Goal: Transaction & Acquisition: Book appointment/travel/reservation

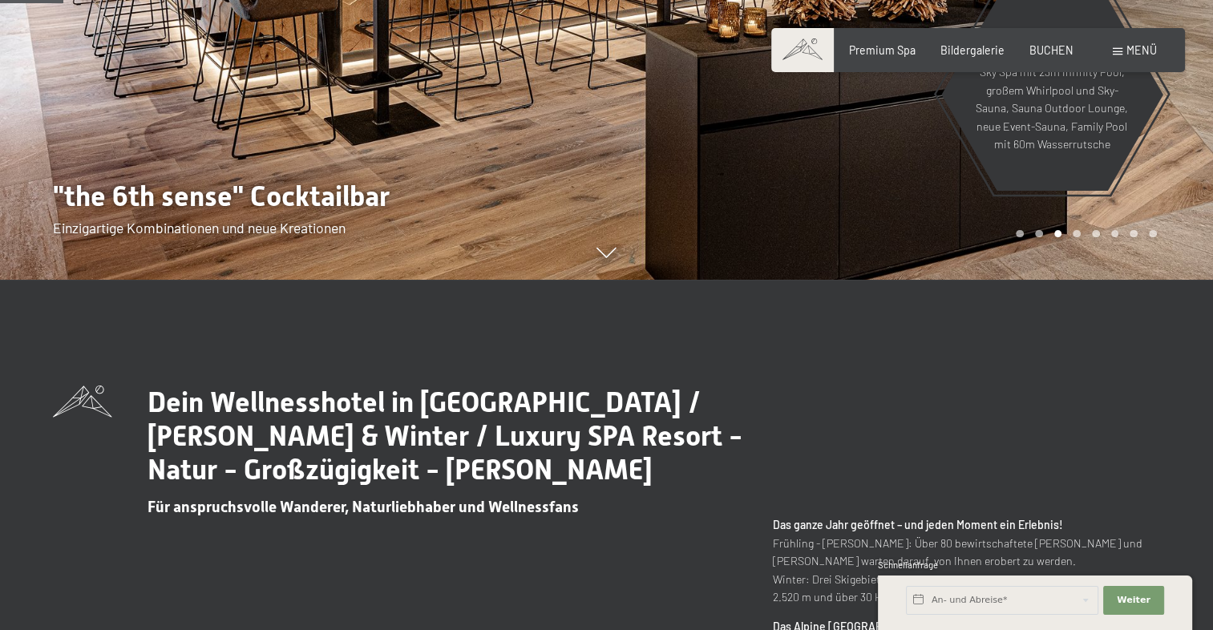
scroll to position [401, 0]
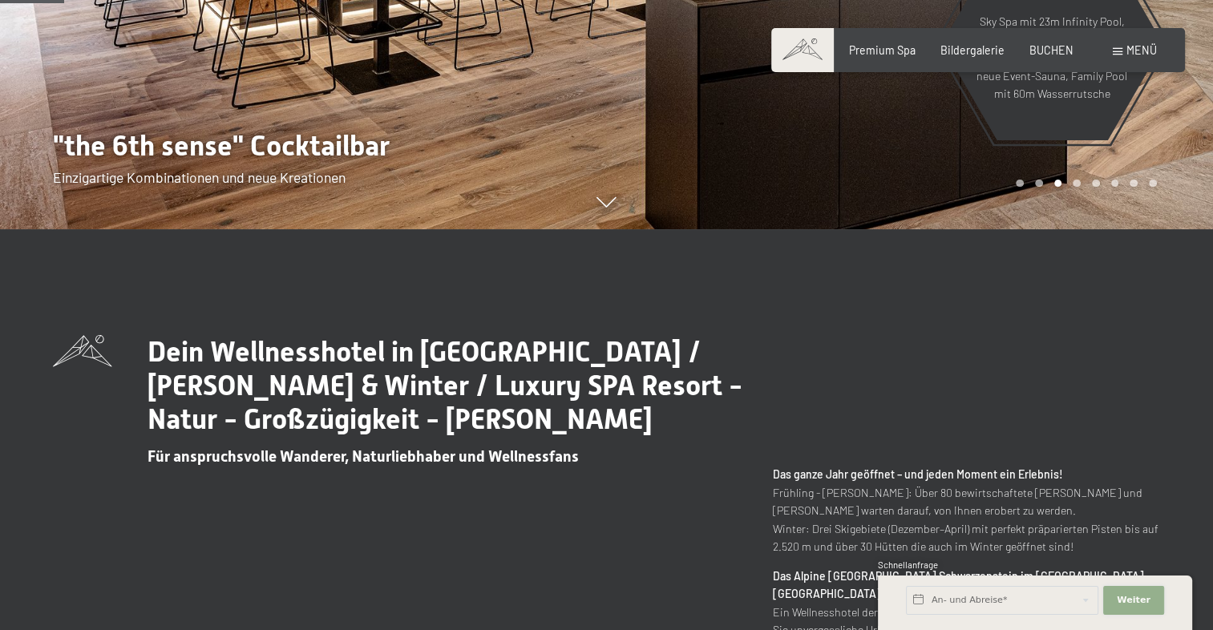
click at [1142, 606] on span "Weiter" at bounding box center [1134, 600] width 34 height 13
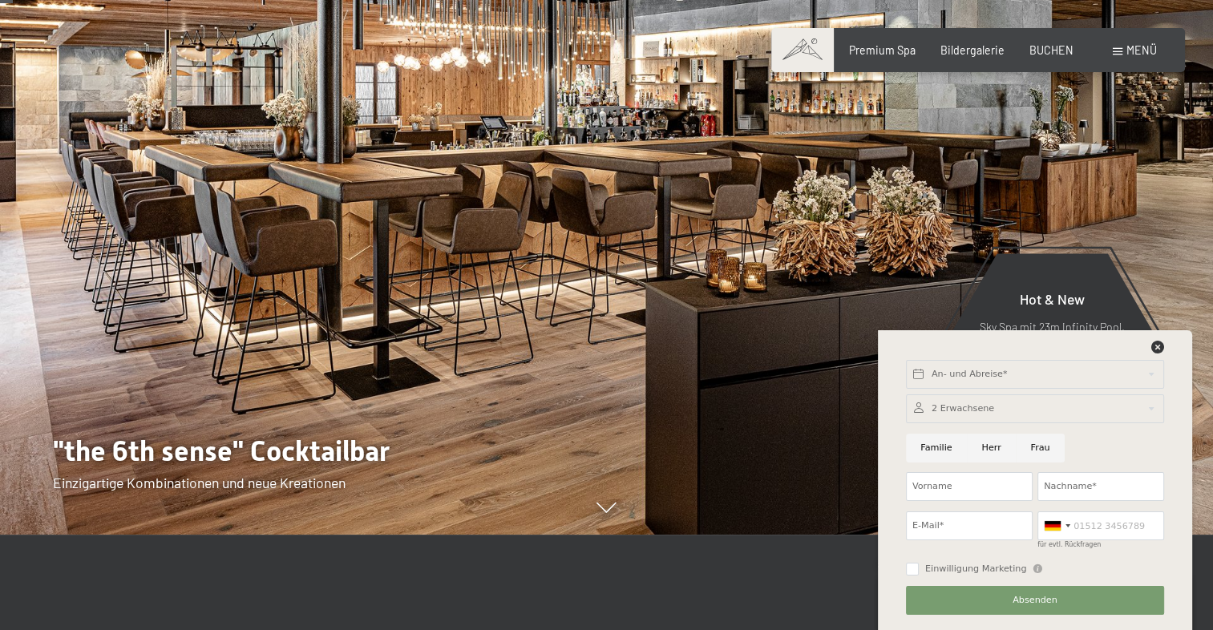
scroll to position [80, 0]
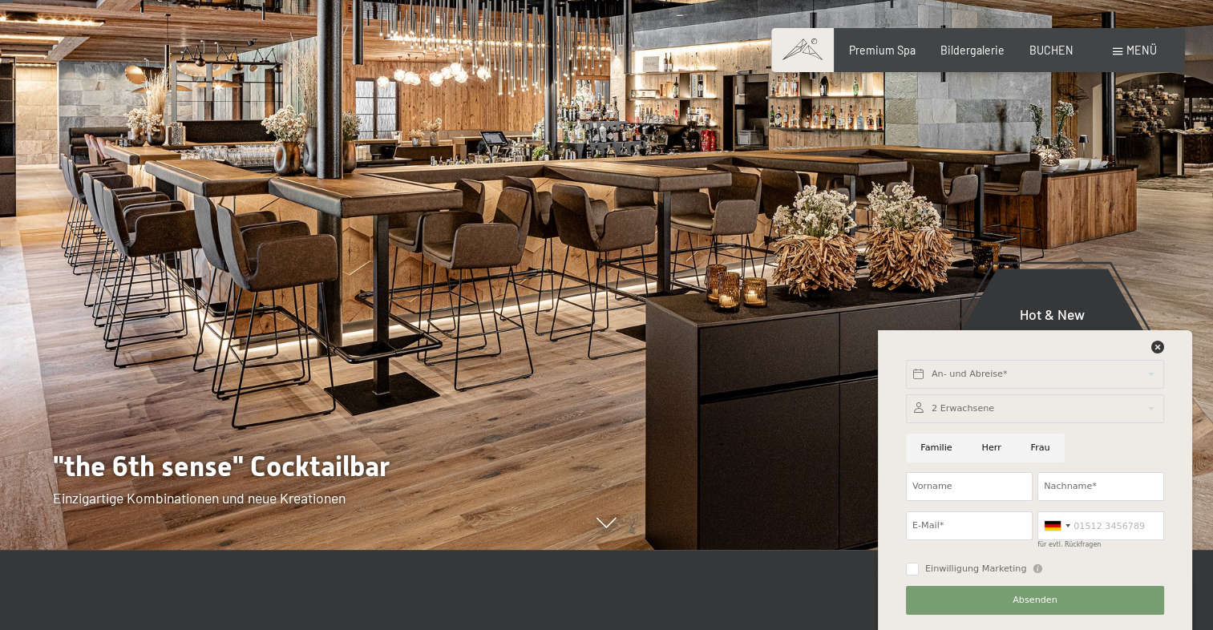
click at [618, 287] on div at bounding box center [910, 235] width 607 height 630
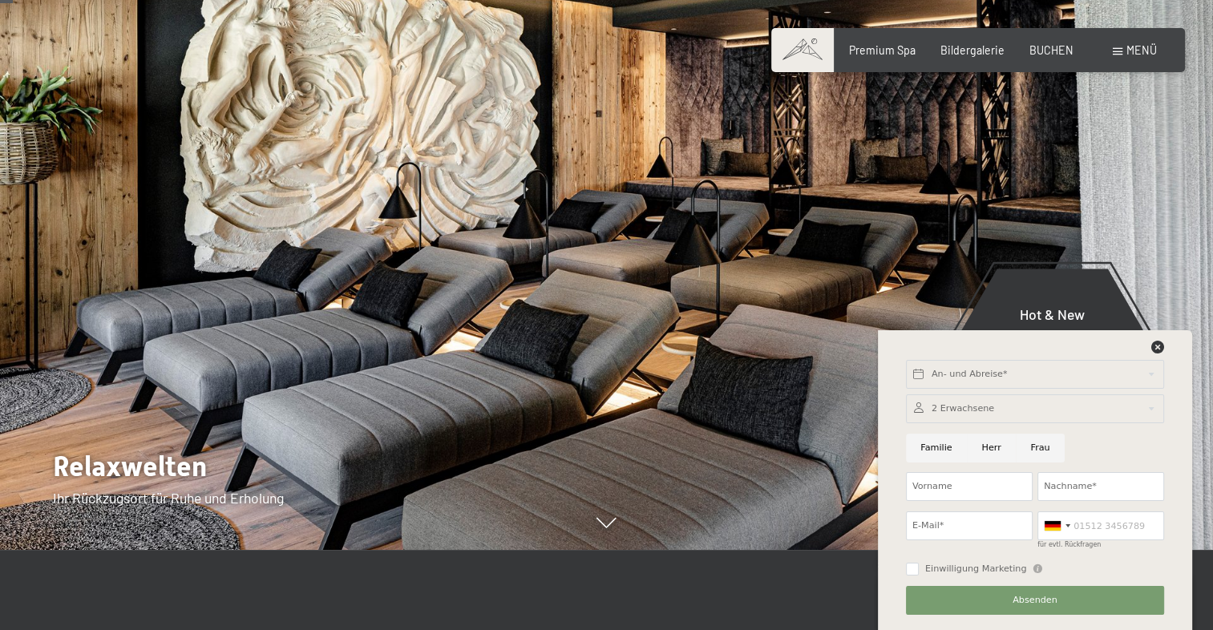
click at [618, 287] on div at bounding box center [910, 235] width 607 height 630
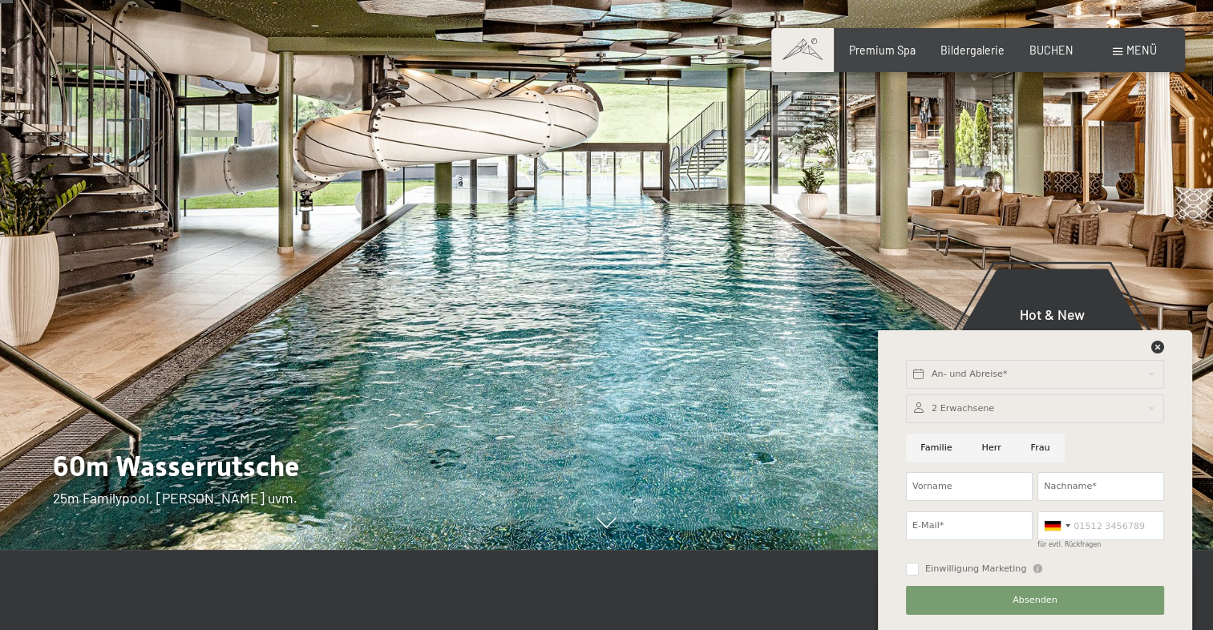
click at [618, 287] on div at bounding box center [910, 235] width 607 height 630
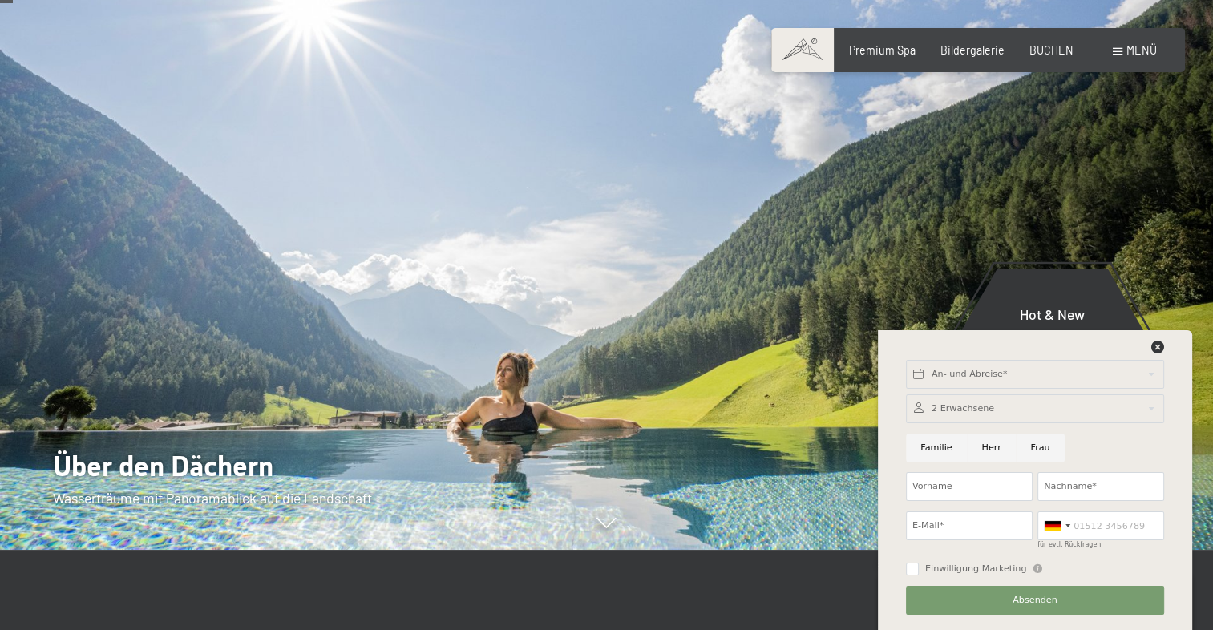
click at [618, 287] on div at bounding box center [910, 235] width 607 height 630
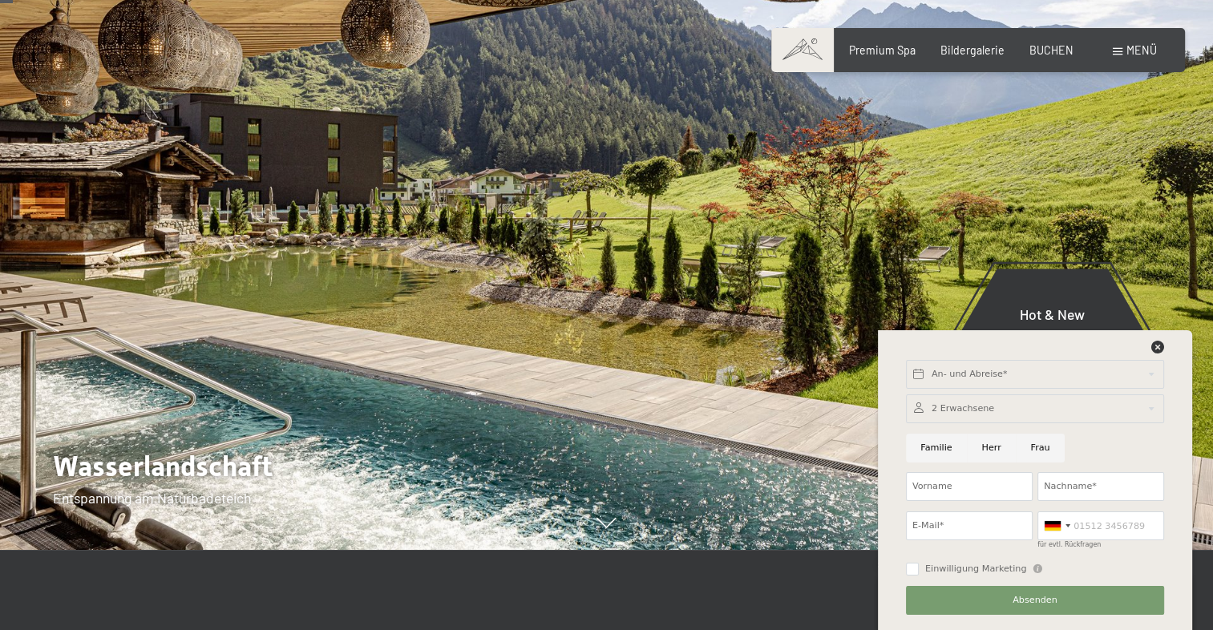
click at [629, 292] on div at bounding box center [910, 235] width 607 height 630
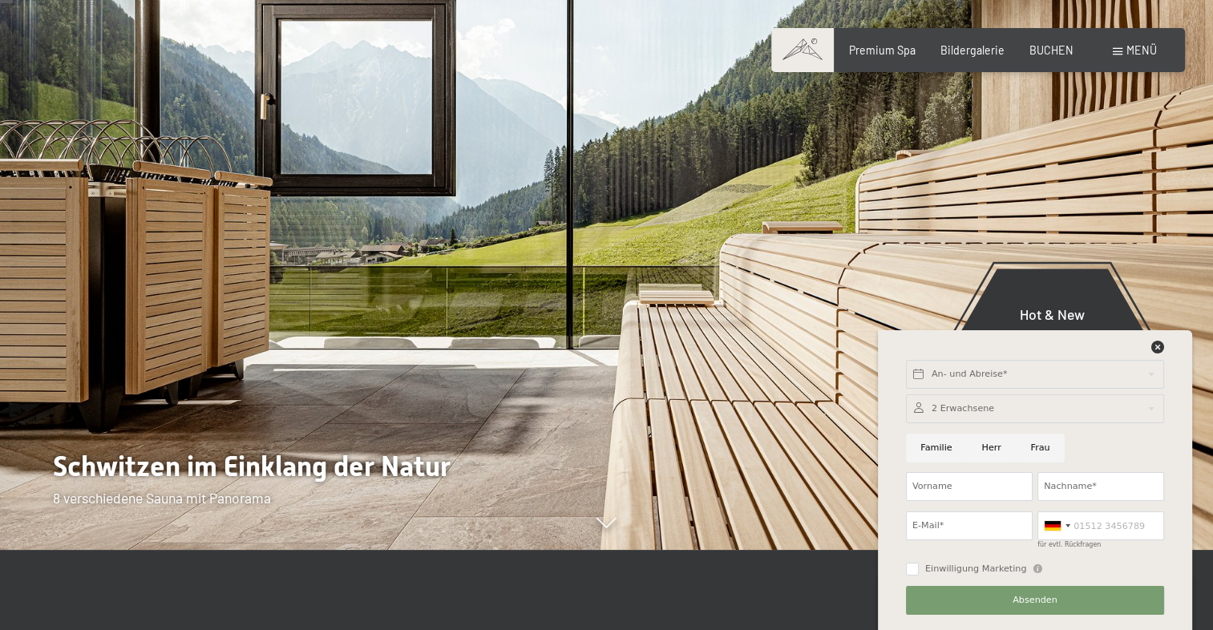
click at [629, 292] on div at bounding box center [910, 235] width 607 height 630
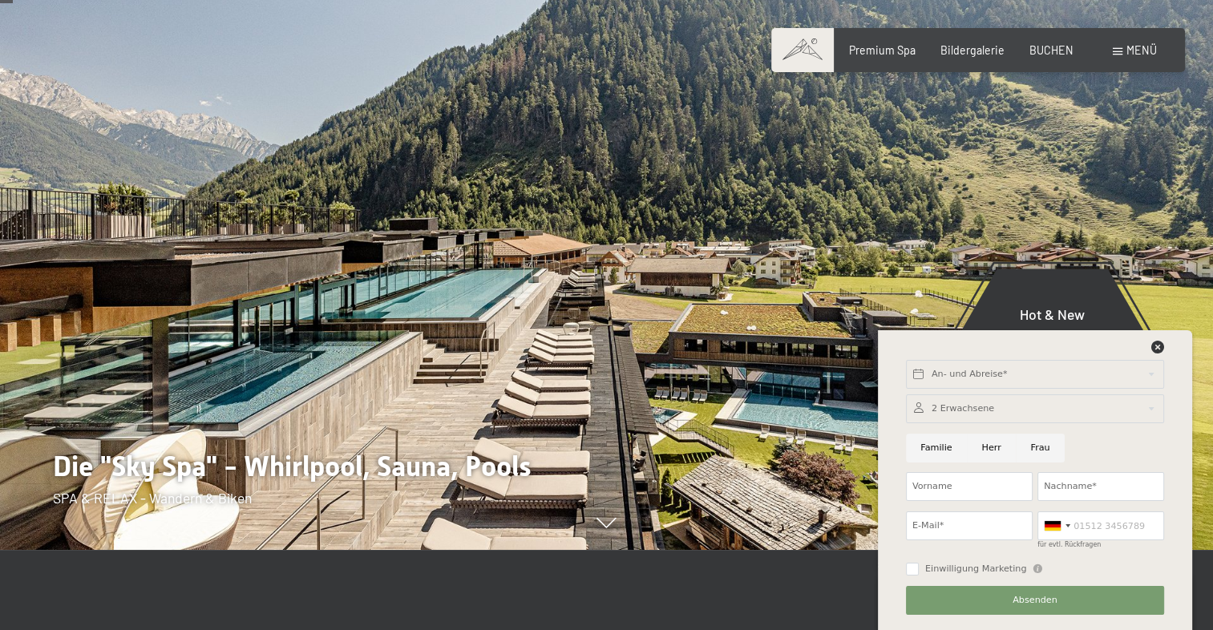
click at [629, 292] on div at bounding box center [910, 235] width 607 height 630
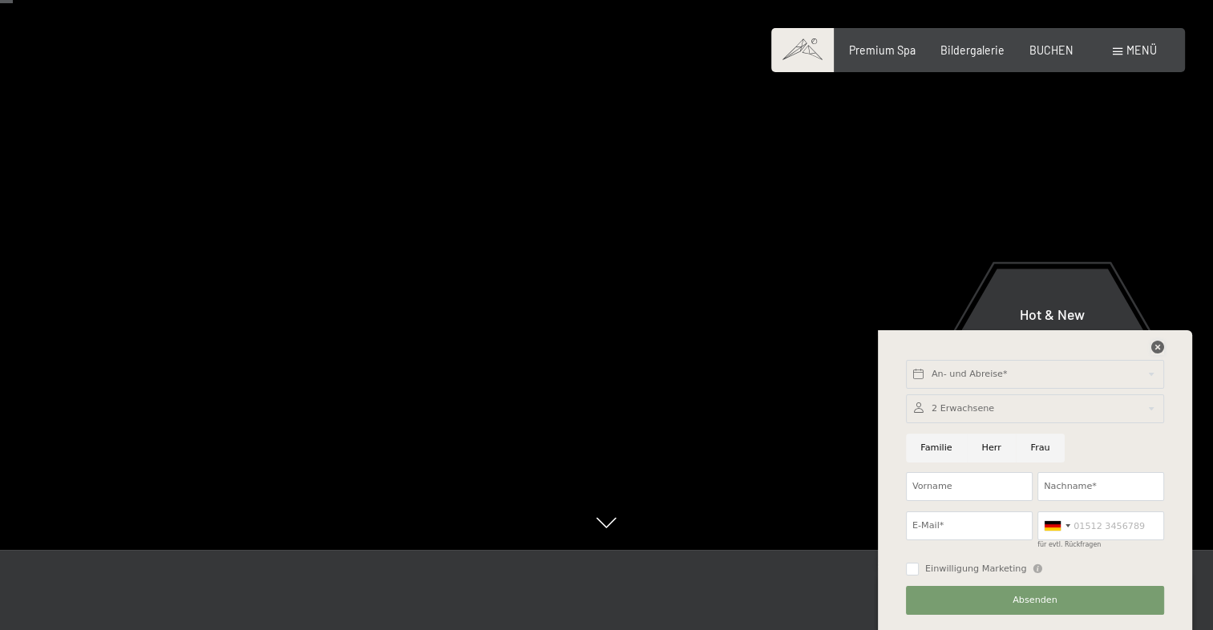
click at [1159, 345] on icon at bounding box center [1158, 347] width 13 height 13
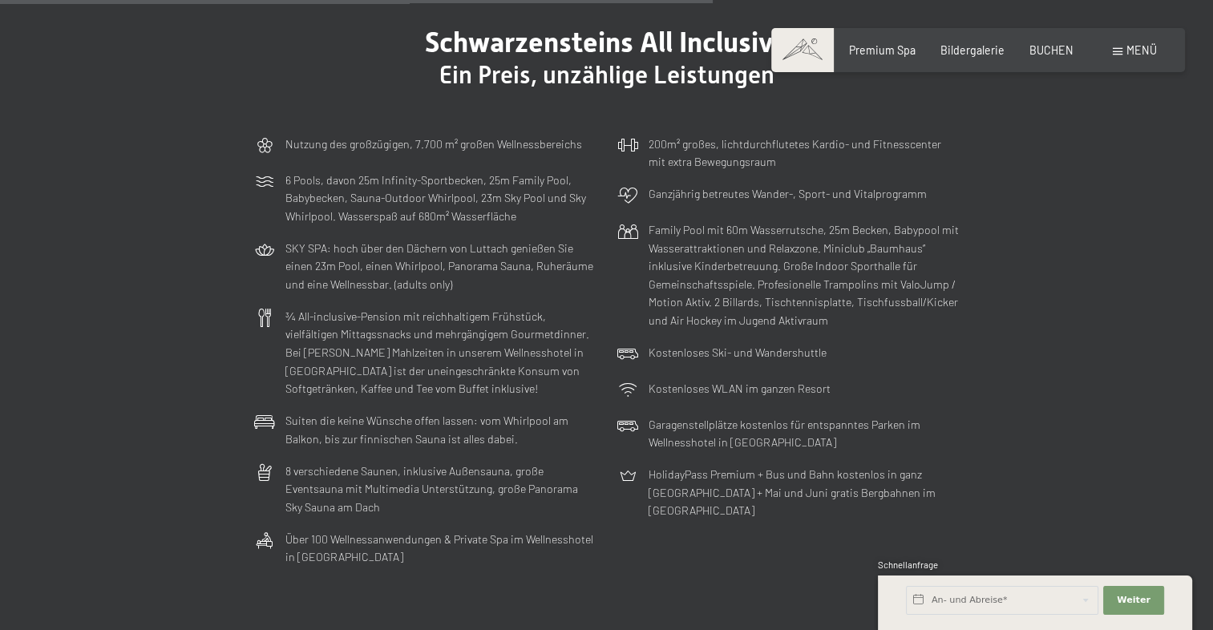
scroll to position [3930, 0]
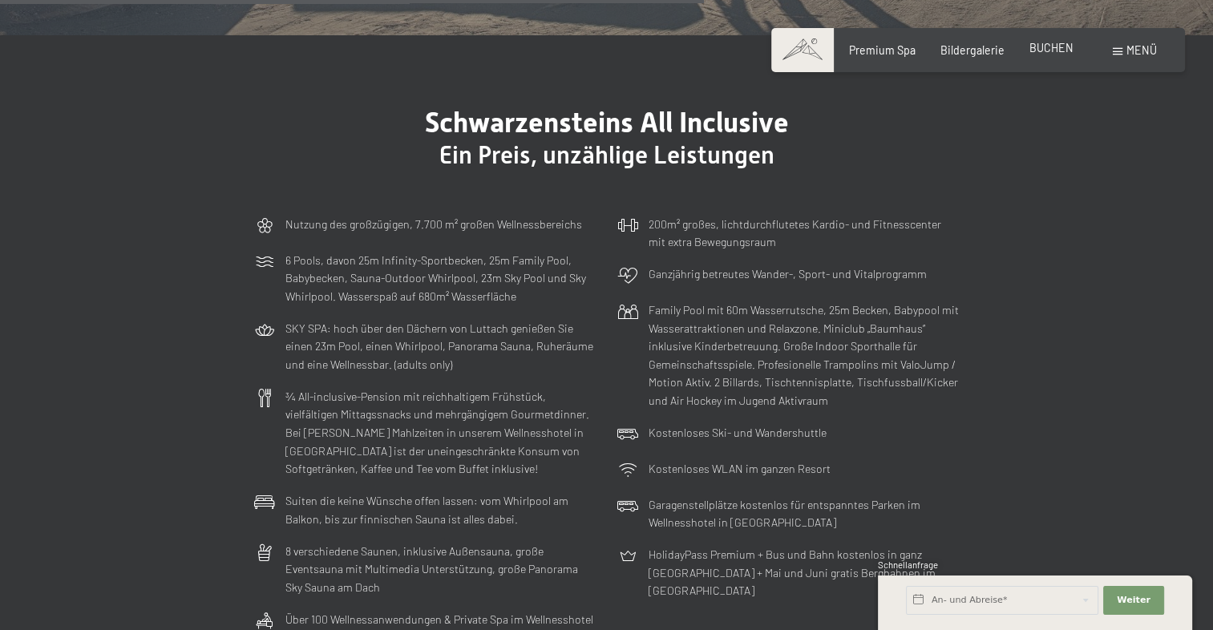
click at [1048, 53] on span "BUCHEN" at bounding box center [1052, 48] width 44 height 14
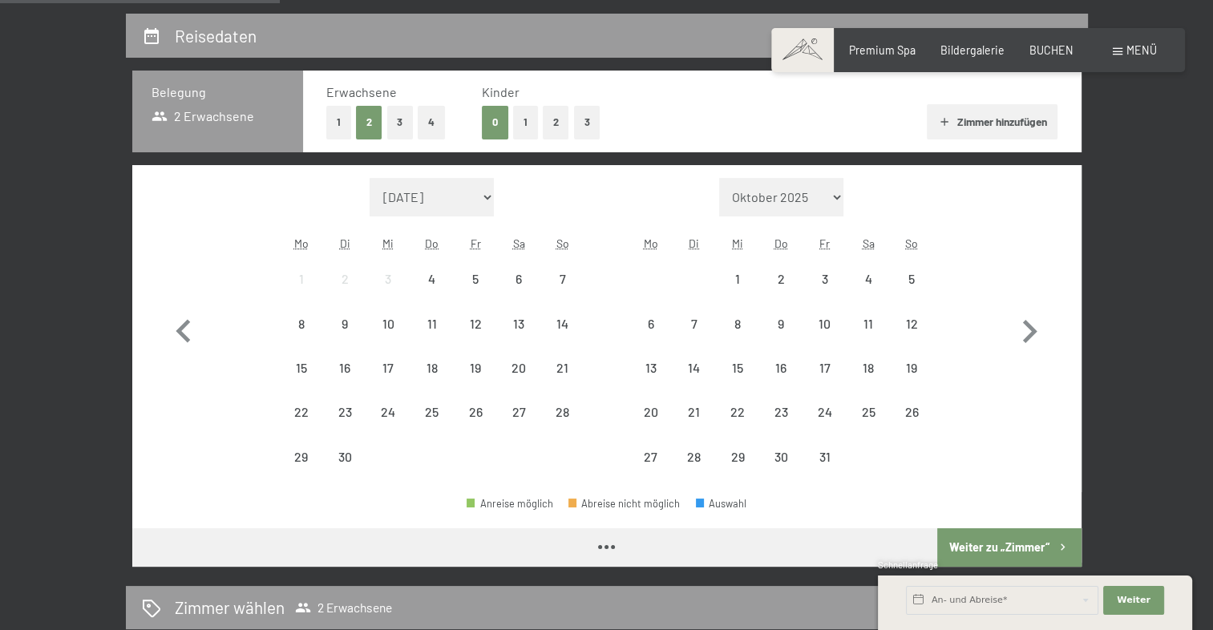
scroll to position [321, 0]
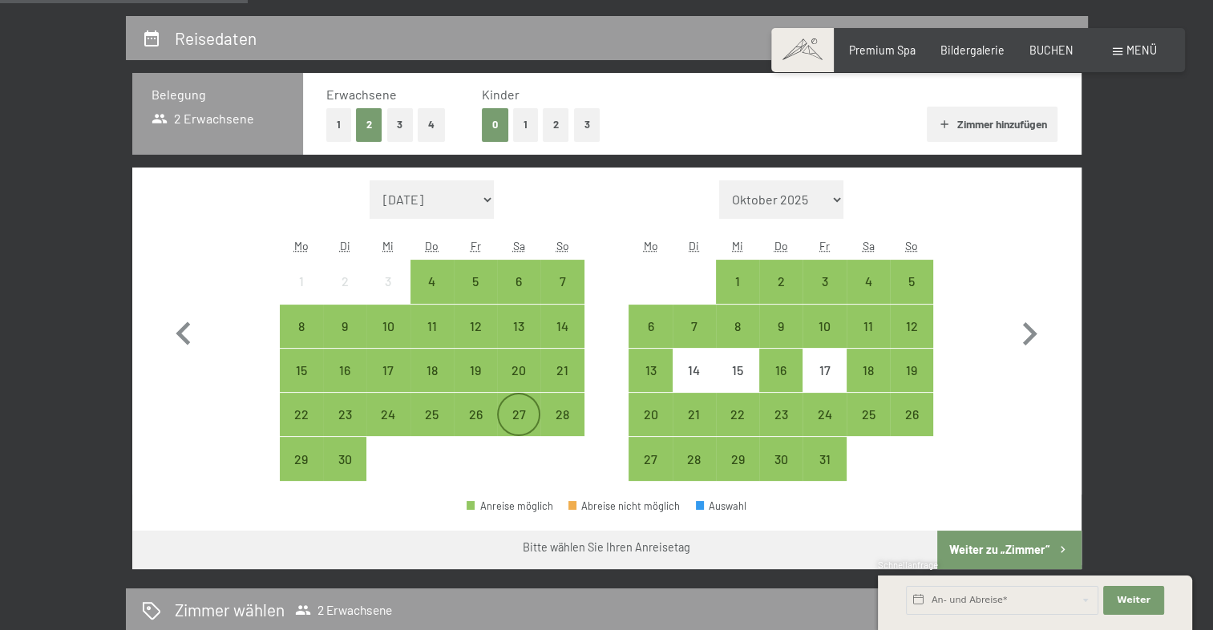
click at [516, 416] on div "27" at bounding box center [519, 428] width 40 height 40
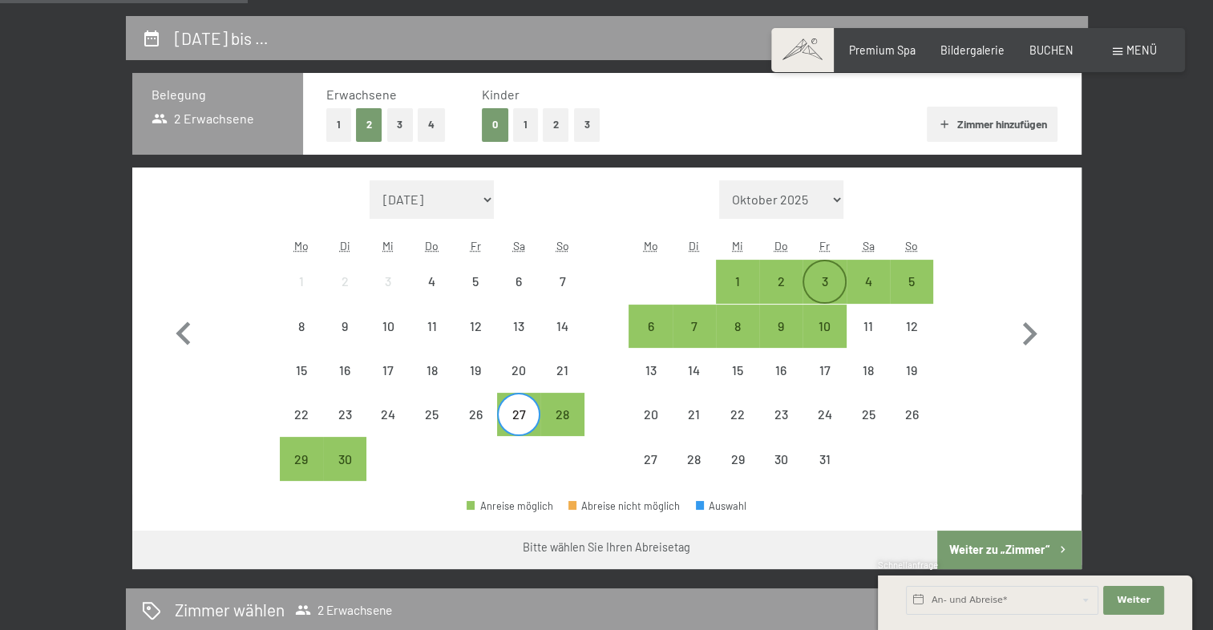
click at [827, 286] on div "3" at bounding box center [824, 295] width 40 height 40
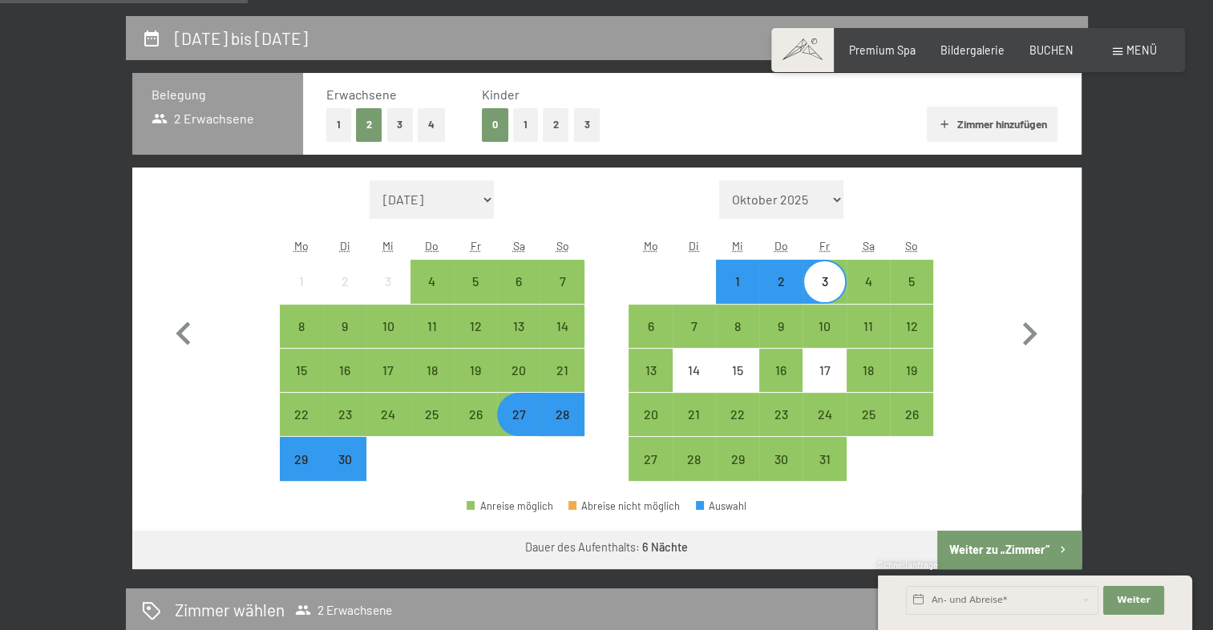
click at [1002, 550] on button "Weiter zu „Zimmer“" at bounding box center [1010, 550] width 144 height 38
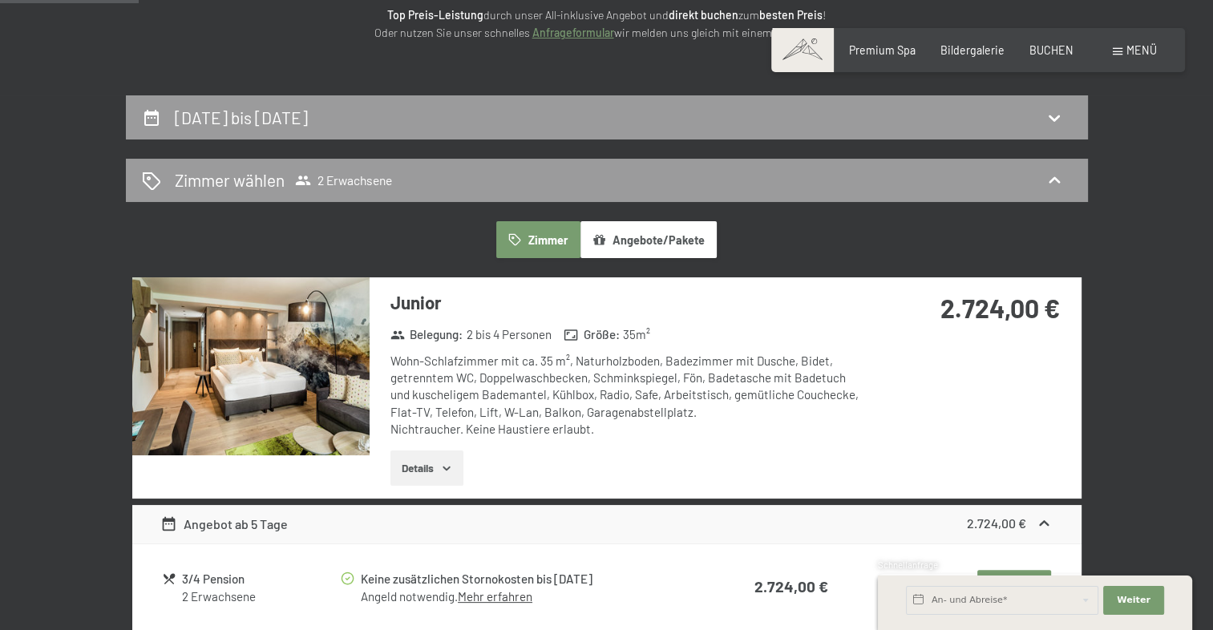
scroll to position [241, 0]
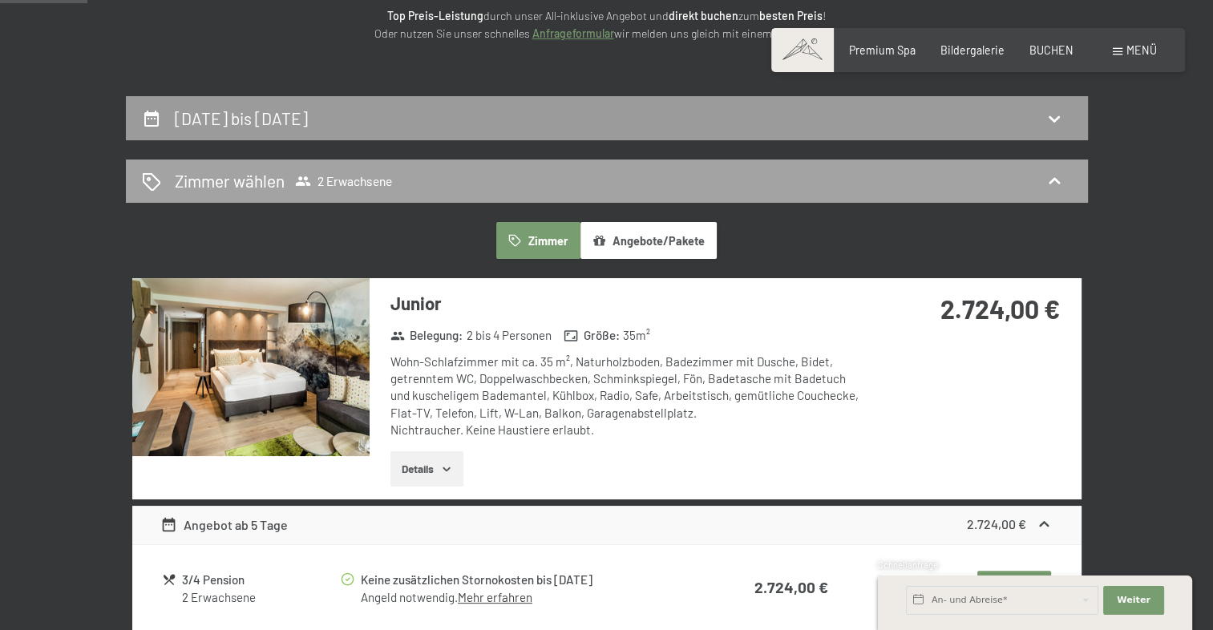
click at [369, 185] on span "2 Erwachsene" at bounding box center [343, 181] width 97 height 16
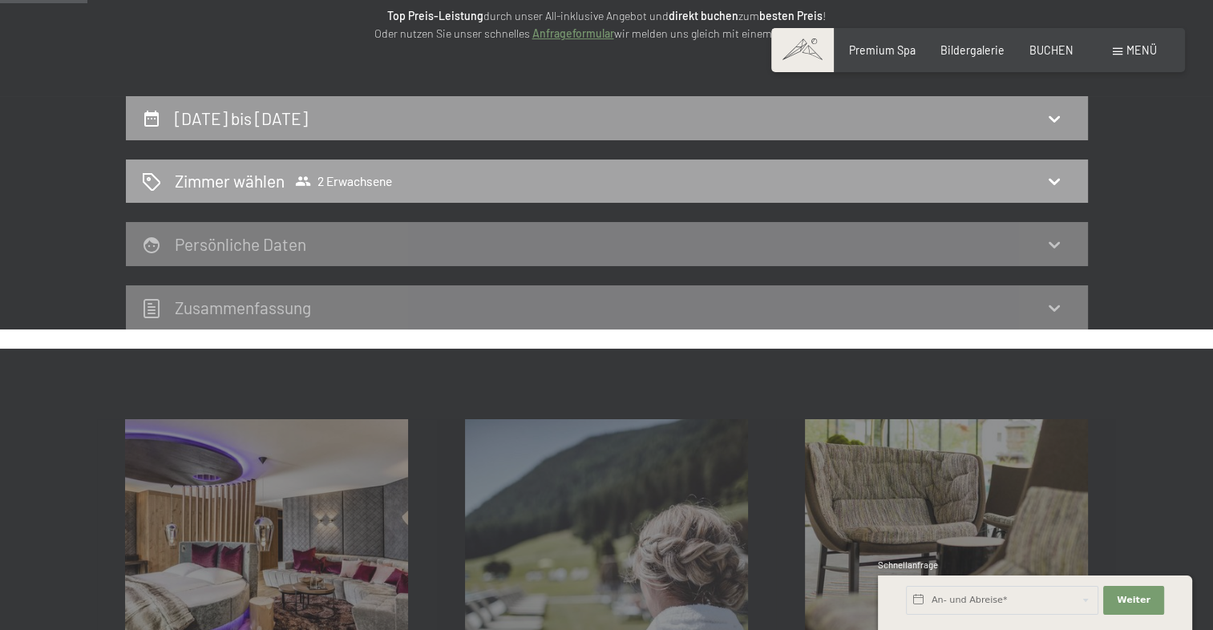
click at [1055, 181] on icon at bounding box center [1054, 181] width 19 height 19
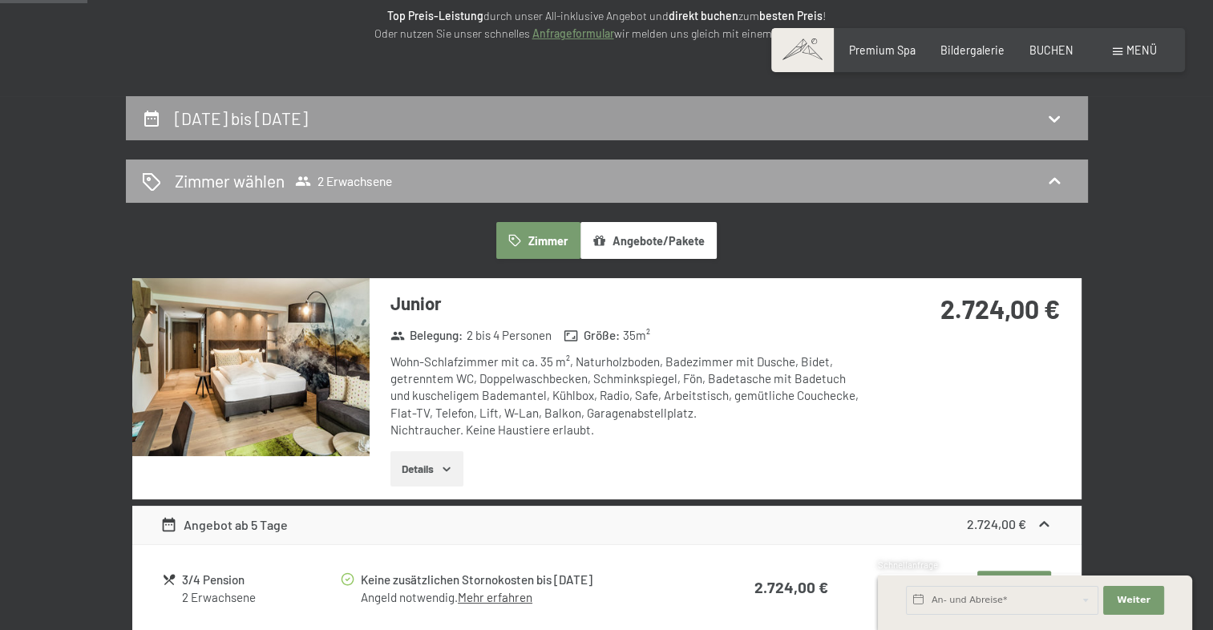
click at [366, 183] on span "2 Erwachsene" at bounding box center [343, 181] width 97 height 16
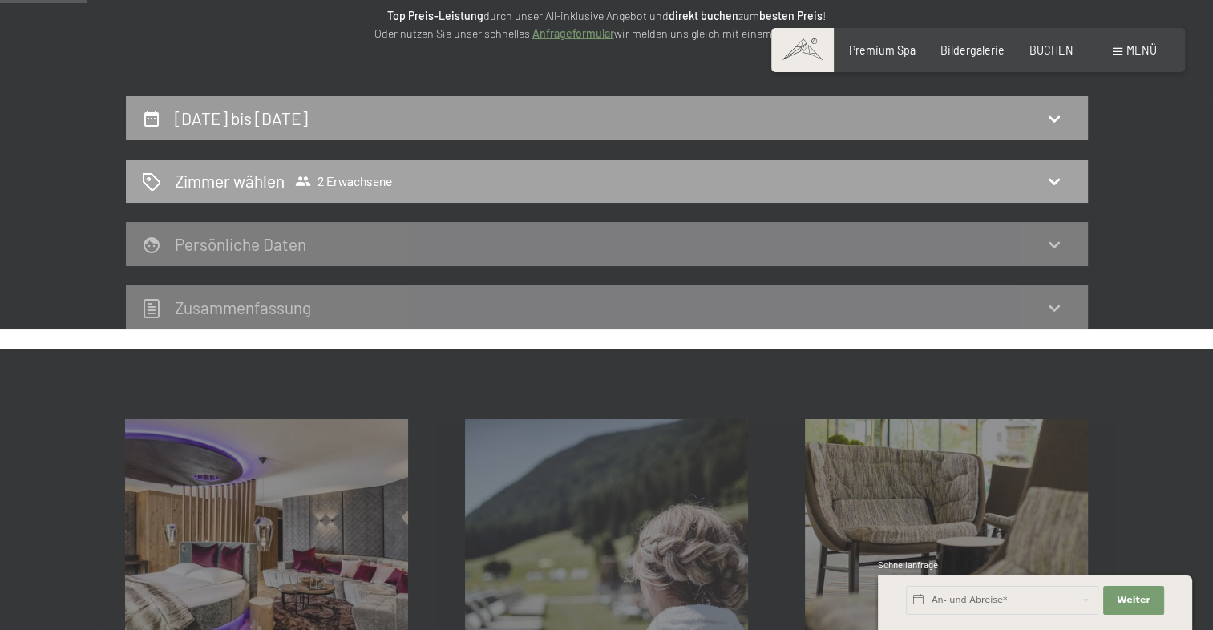
click at [302, 180] on icon at bounding box center [303, 181] width 16 height 16
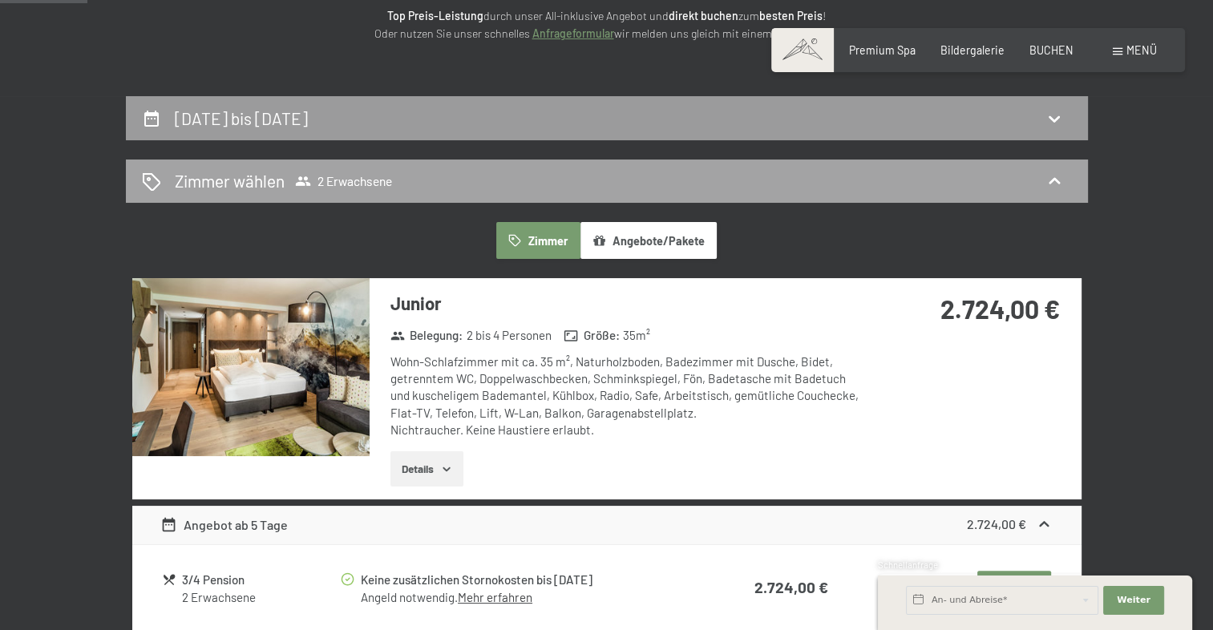
click at [302, 180] on icon at bounding box center [303, 181] width 16 height 16
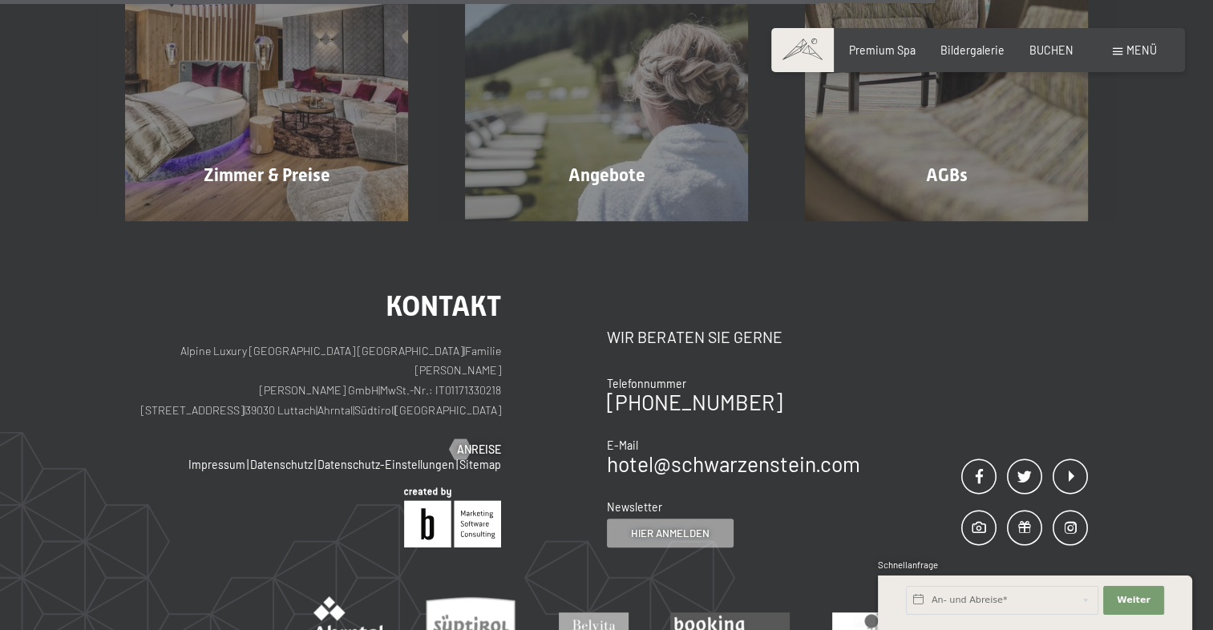
scroll to position [802, 0]
